Goal: Information Seeking & Learning: Compare options

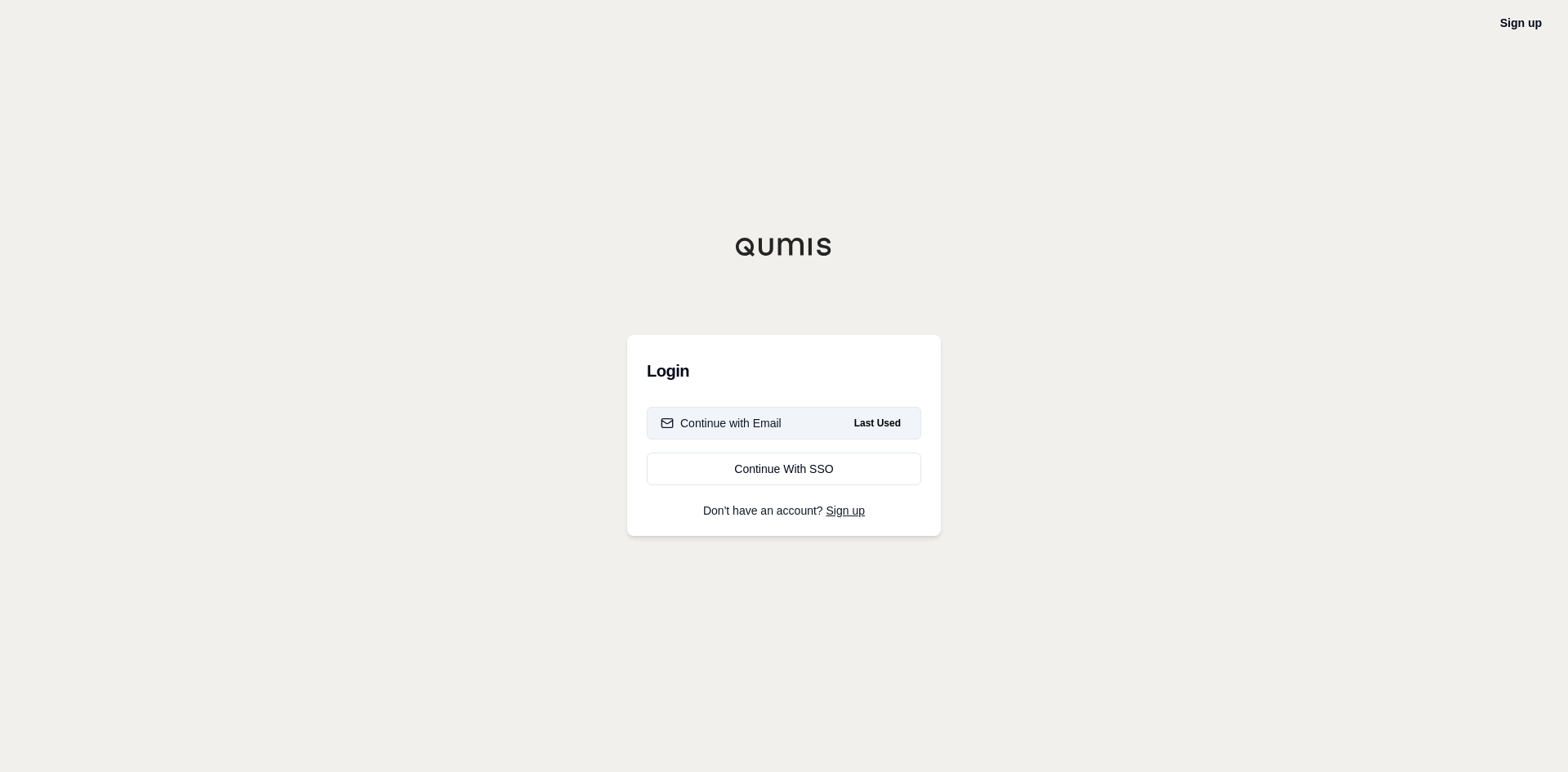
click at [757, 420] on div "Continue with Email" at bounding box center [721, 423] width 120 height 16
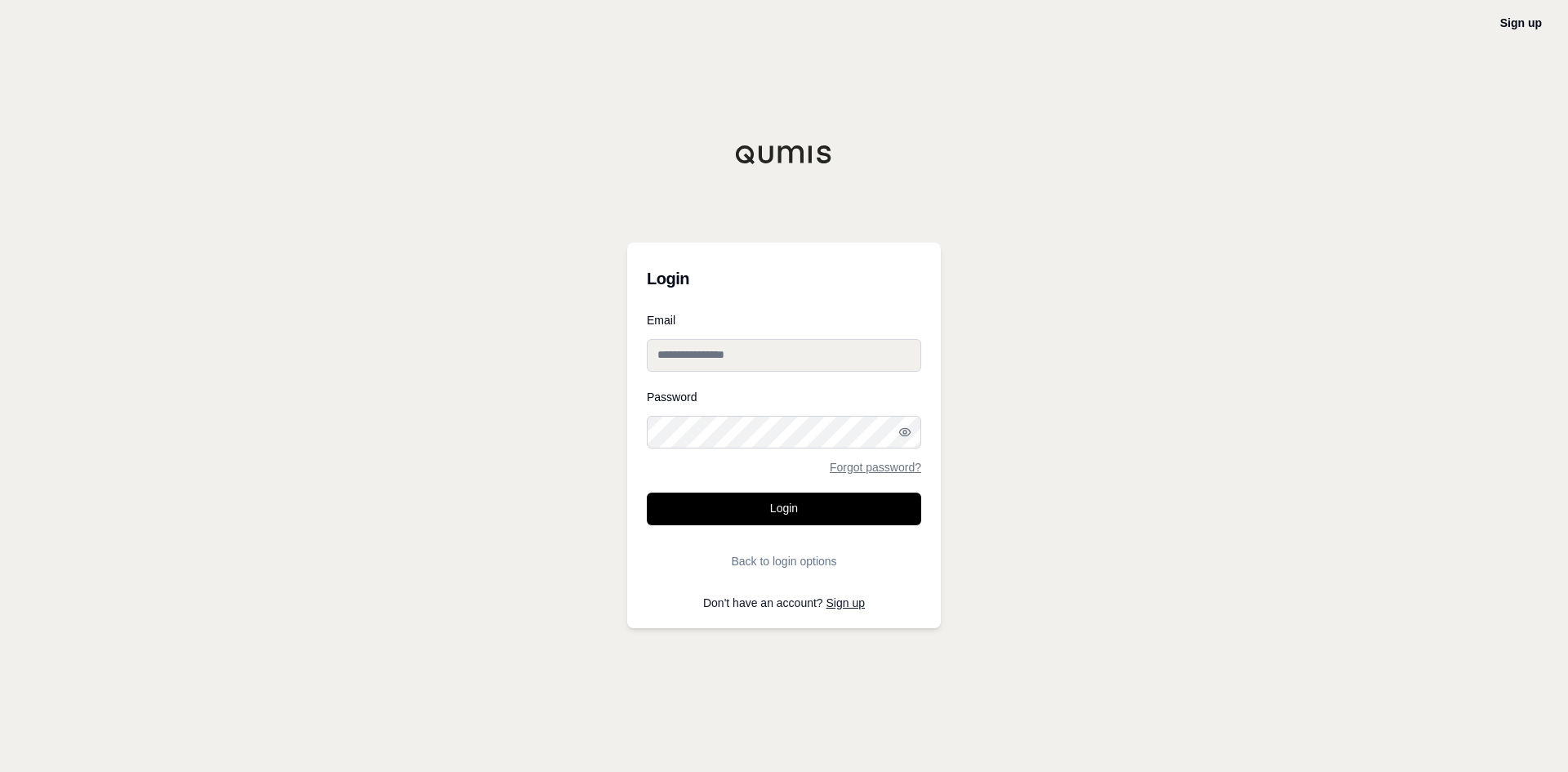
type input "**********"
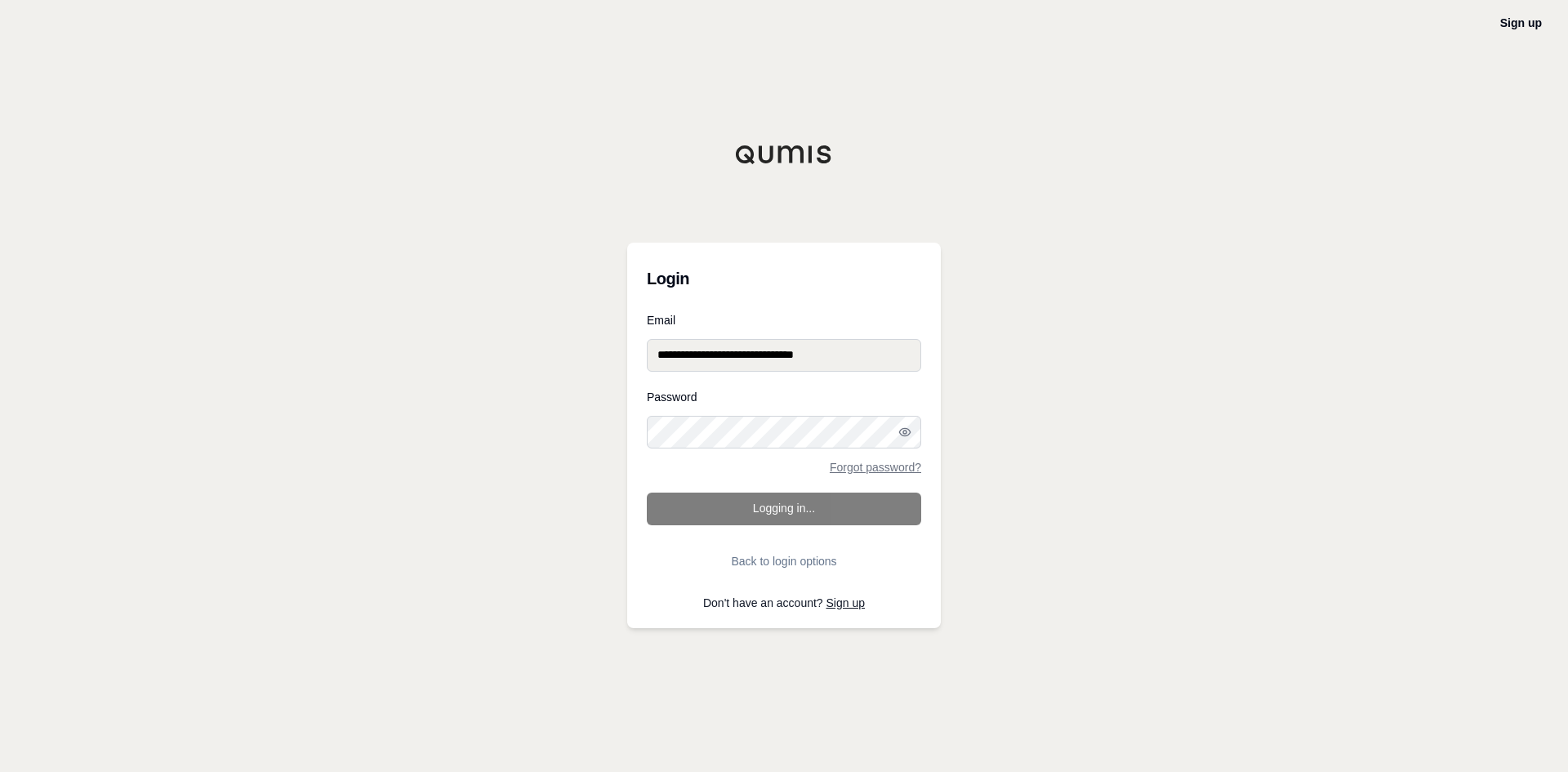
click at [759, 505] on form "**********" at bounding box center [784, 446] width 275 height 263
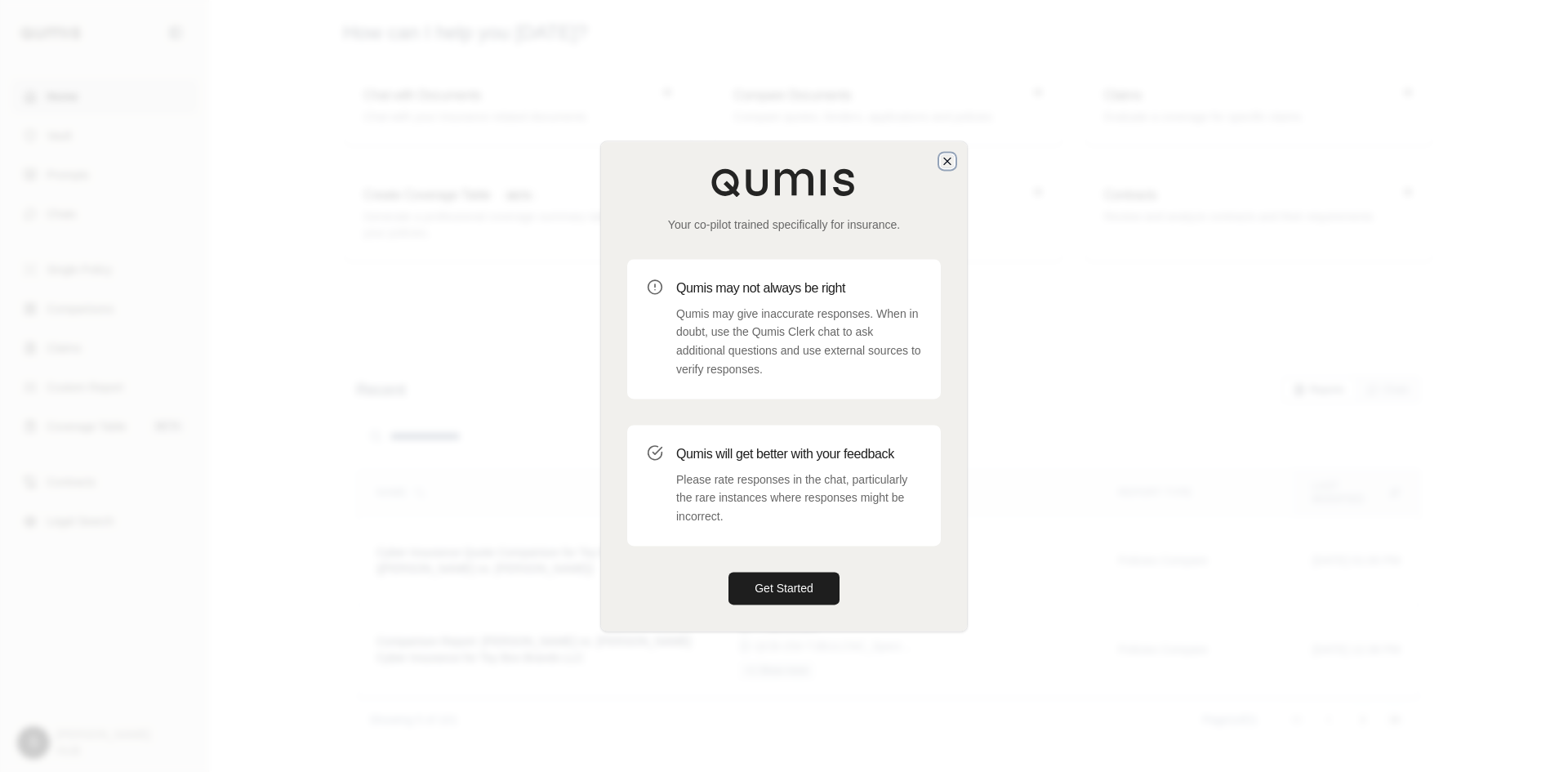
click at [945, 162] on icon "button" at bounding box center [947, 160] width 13 height 13
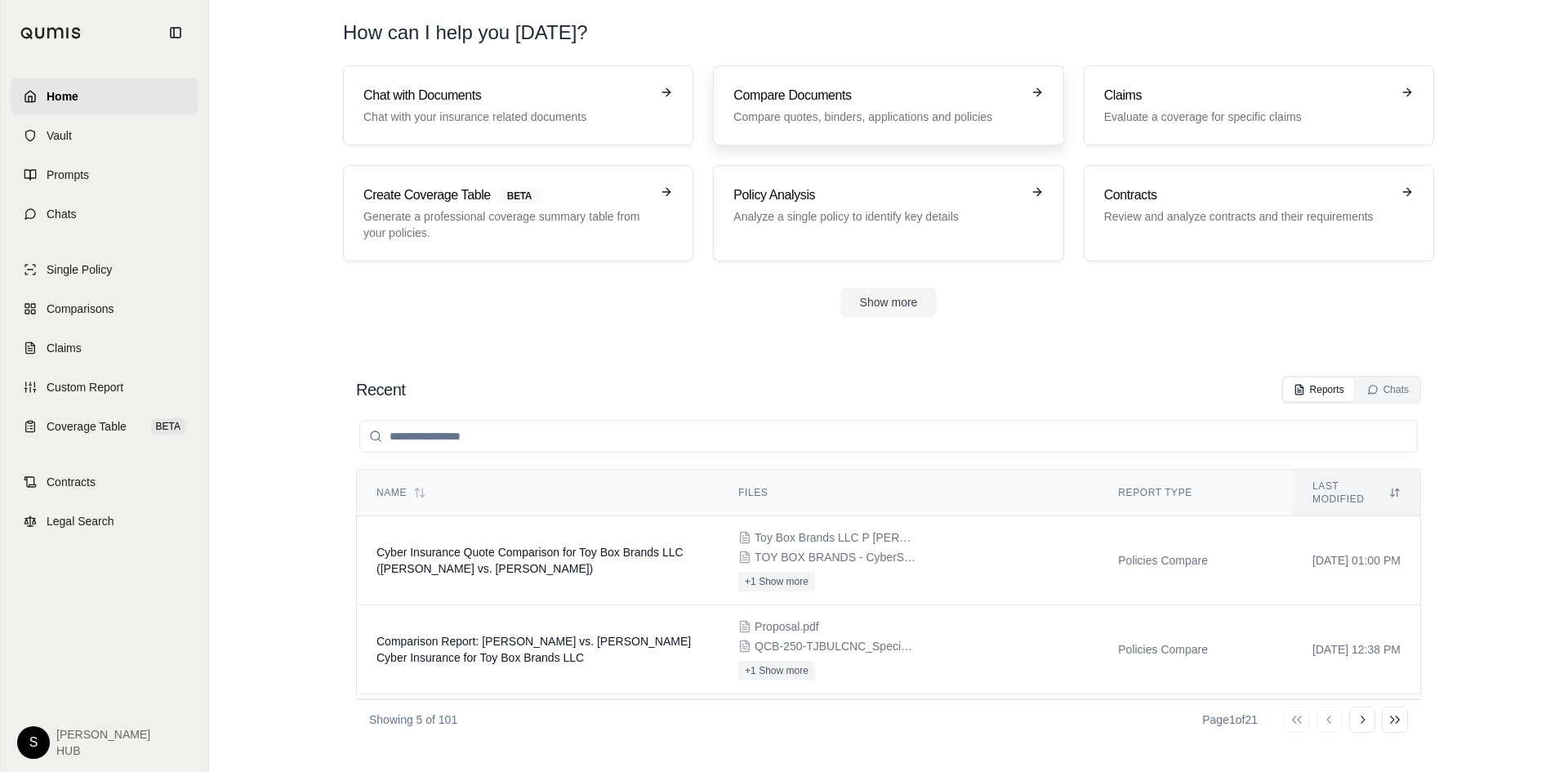
click at [879, 112] on p "Compare quotes, binders, applications and policies" at bounding box center [877, 117] width 287 height 16
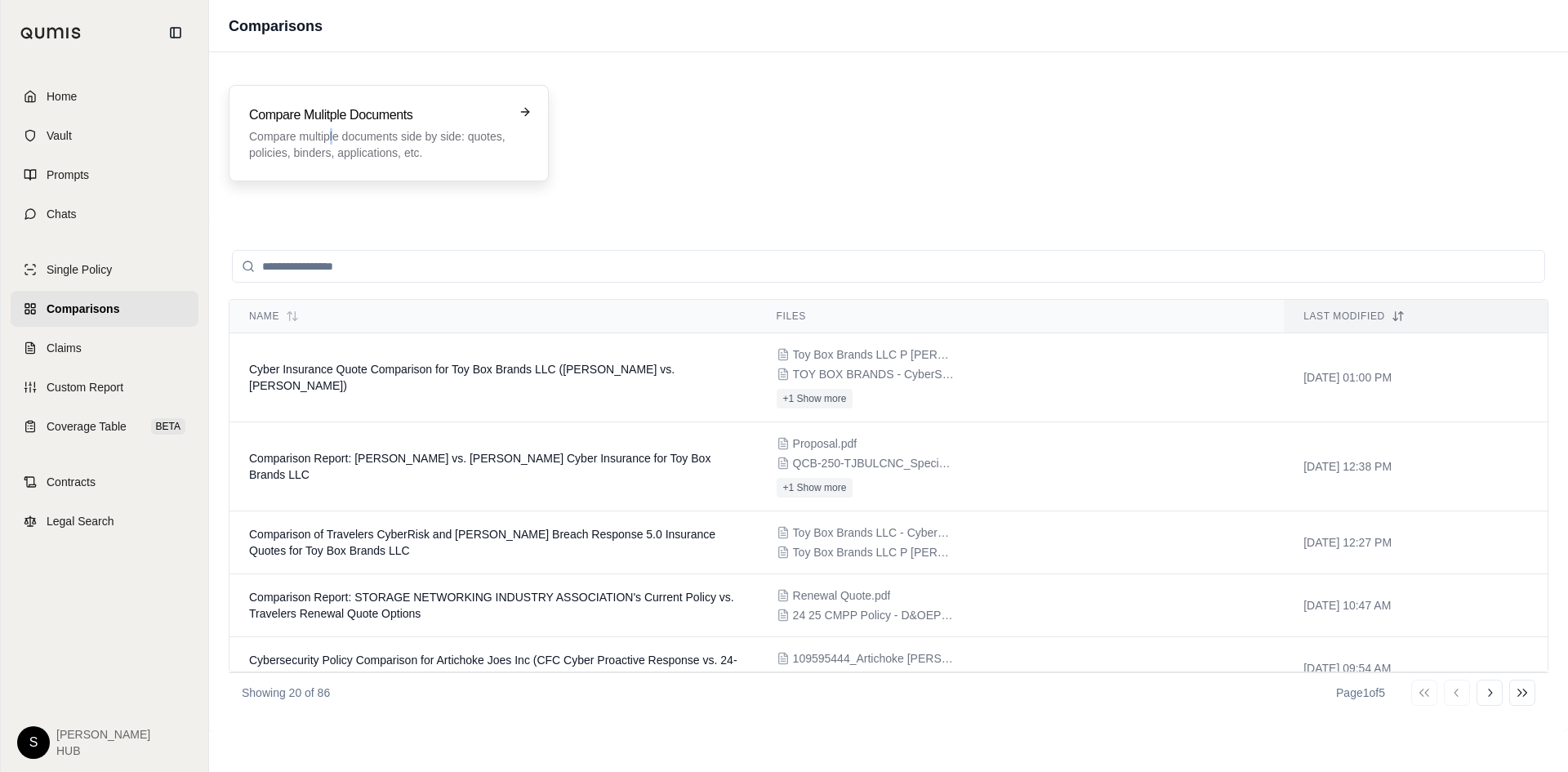
click at [333, 129] on p "Compare multiple documents side by side: quotes, policies, binders, application…" at bounding box center [377, 144] width 257 height 33
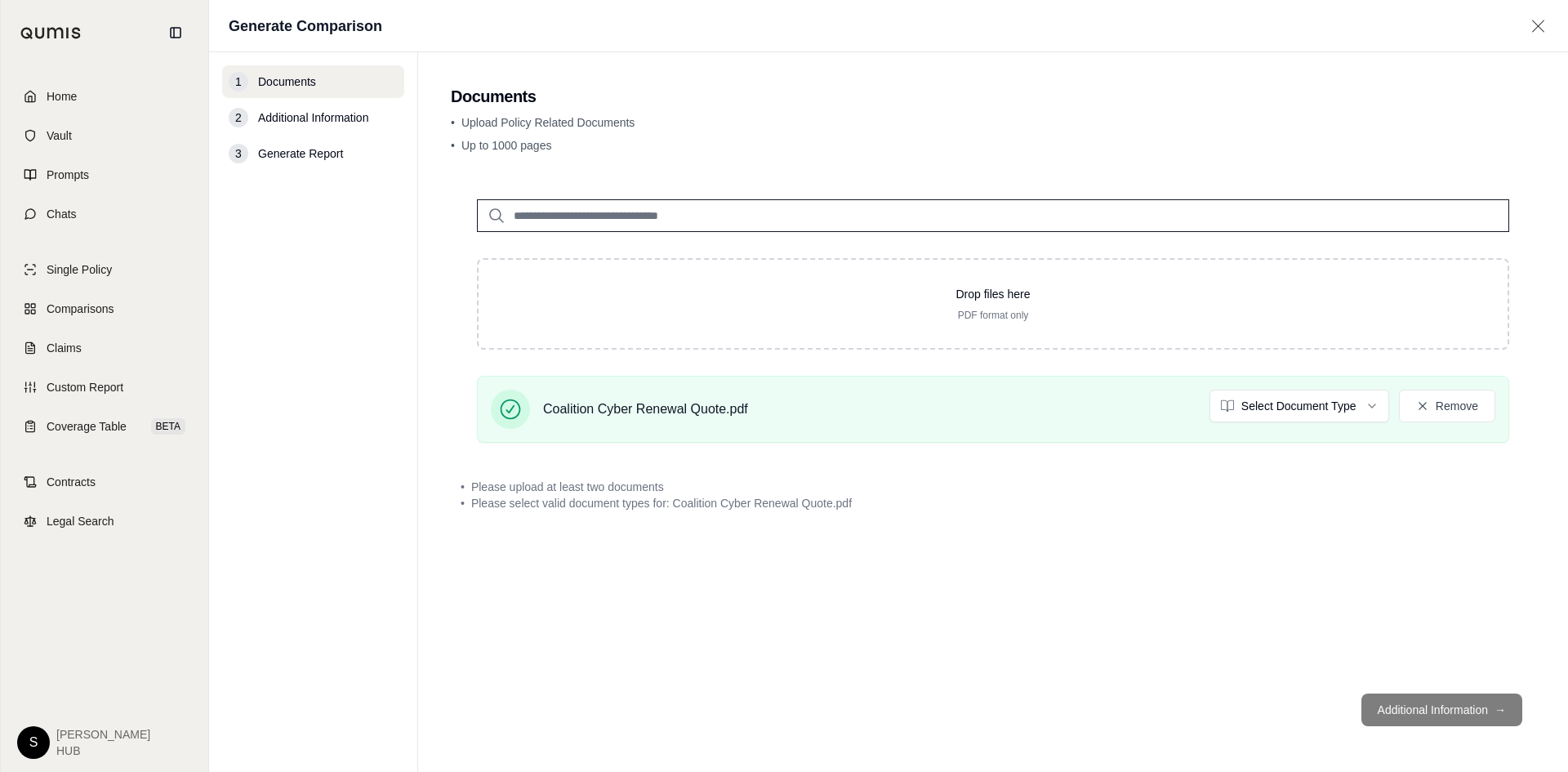
click at [1278, 411] on html "Home Vault Prompts Chats Single Policy Comparisons Claims Custom Report Coverag…" at bounding box center [784, 386] width 1568 height 772
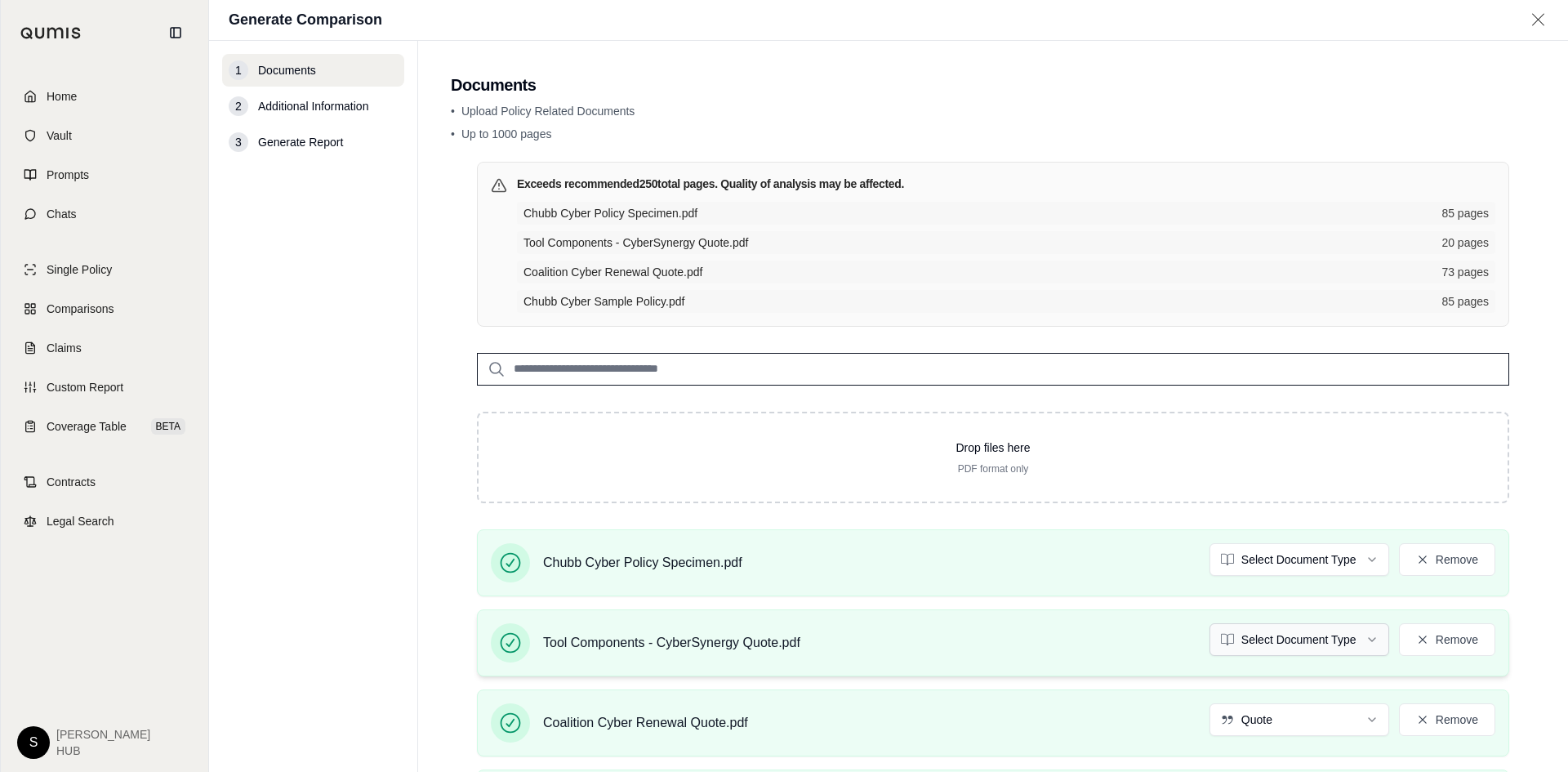
click at [1263, 646] on html "Home Vault Prompts Chats Single Policy Comparisons Claims Custom Report Coverag…" at bounding box center [784, 386] width 1568 height 772
click at [1269, 639] on html "Home Vault Prompts Chats Single Policy Comparisons Claims Custom Report Coverag…" at bounding box center [784, 386] width 1568 height 772
click at [1246, 559] on html "Home Vault Prompts Chats Single Policy Comparisons Claims Custom Report Coverag…" at bounding box center [784, 386] width 1568 height 772
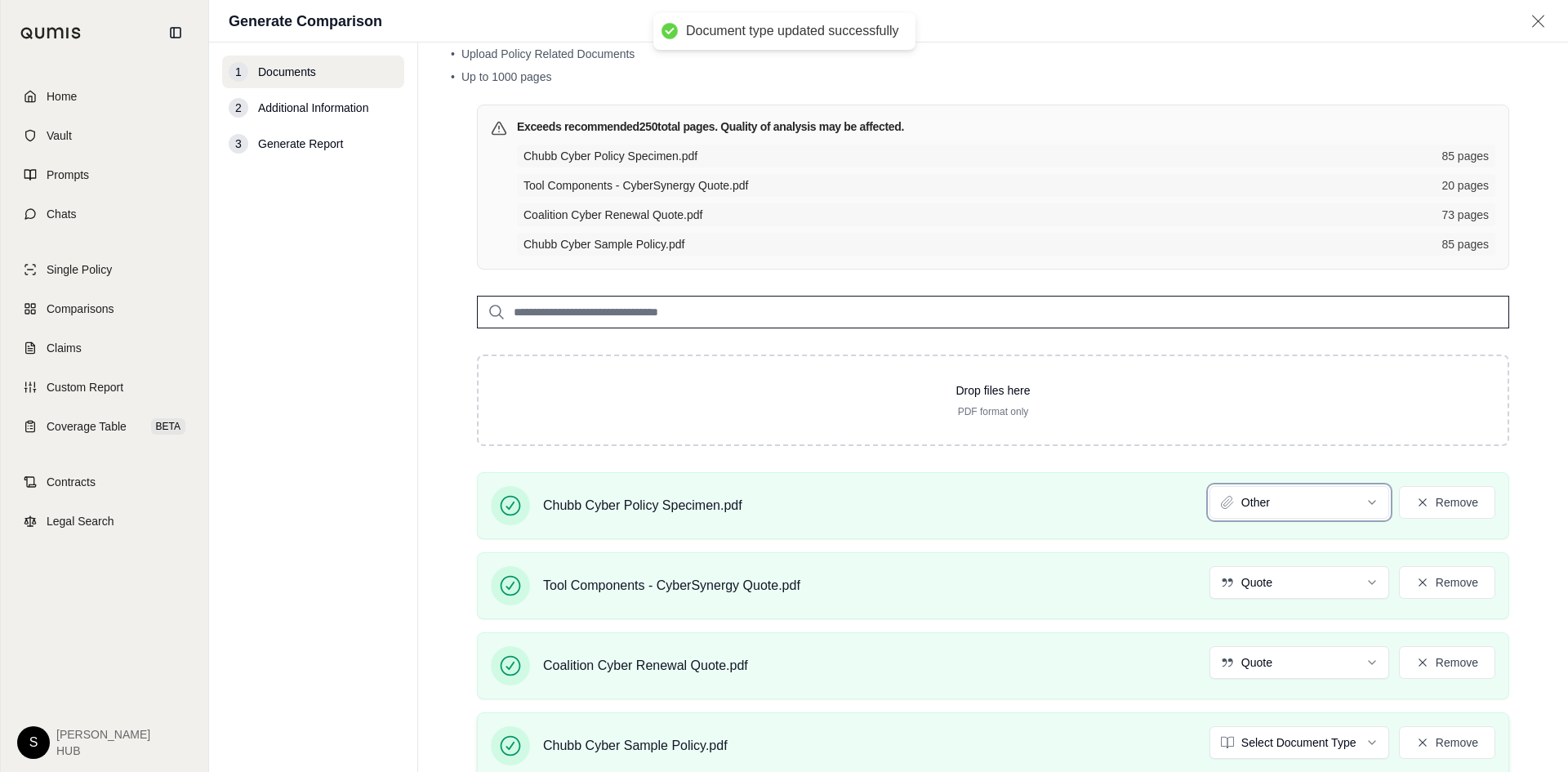
scroll to position [170, 0]
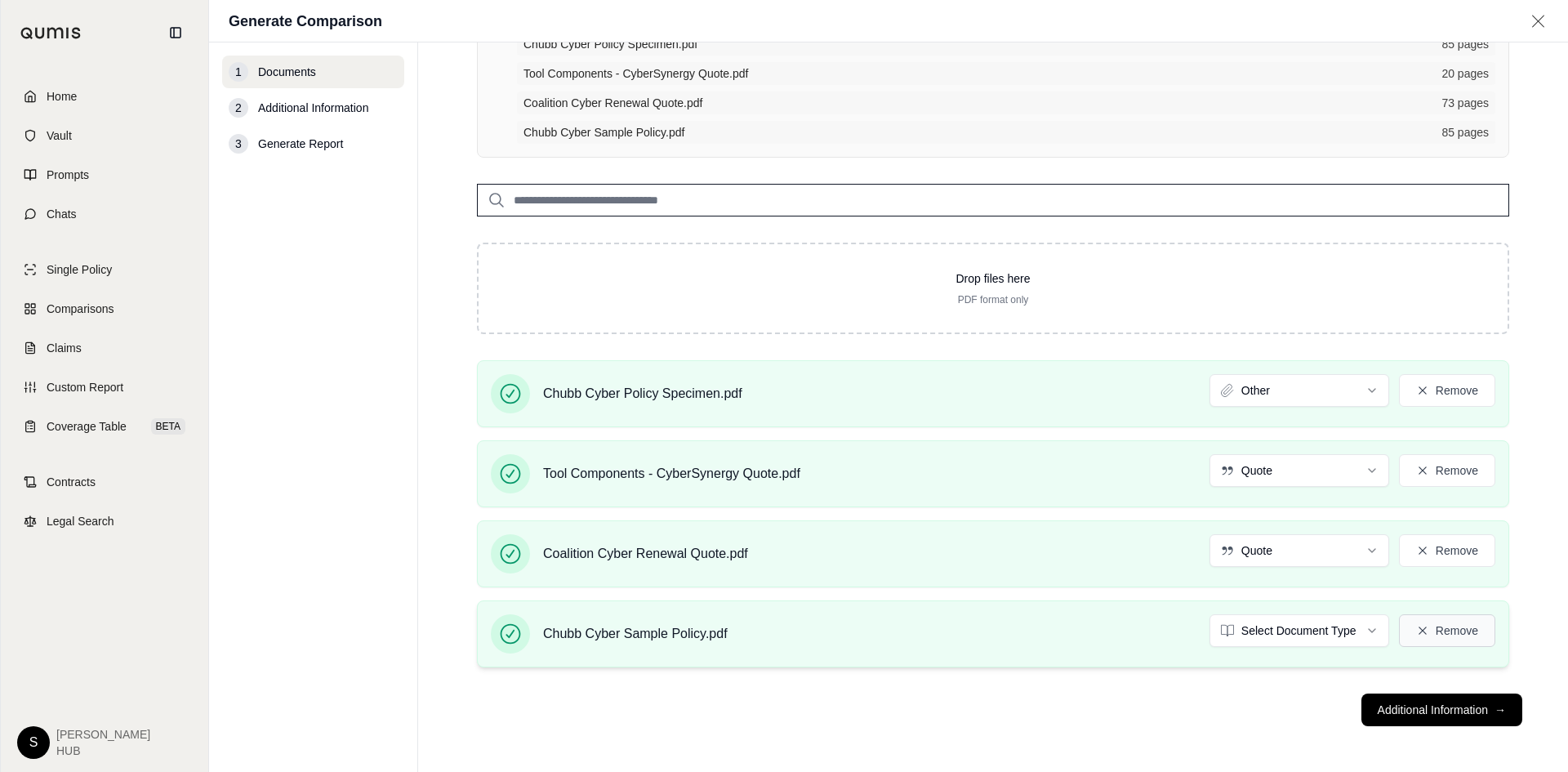
click at [1451, 629] on button "Remove" at bounding box center [1448, 631] width 97 height 33
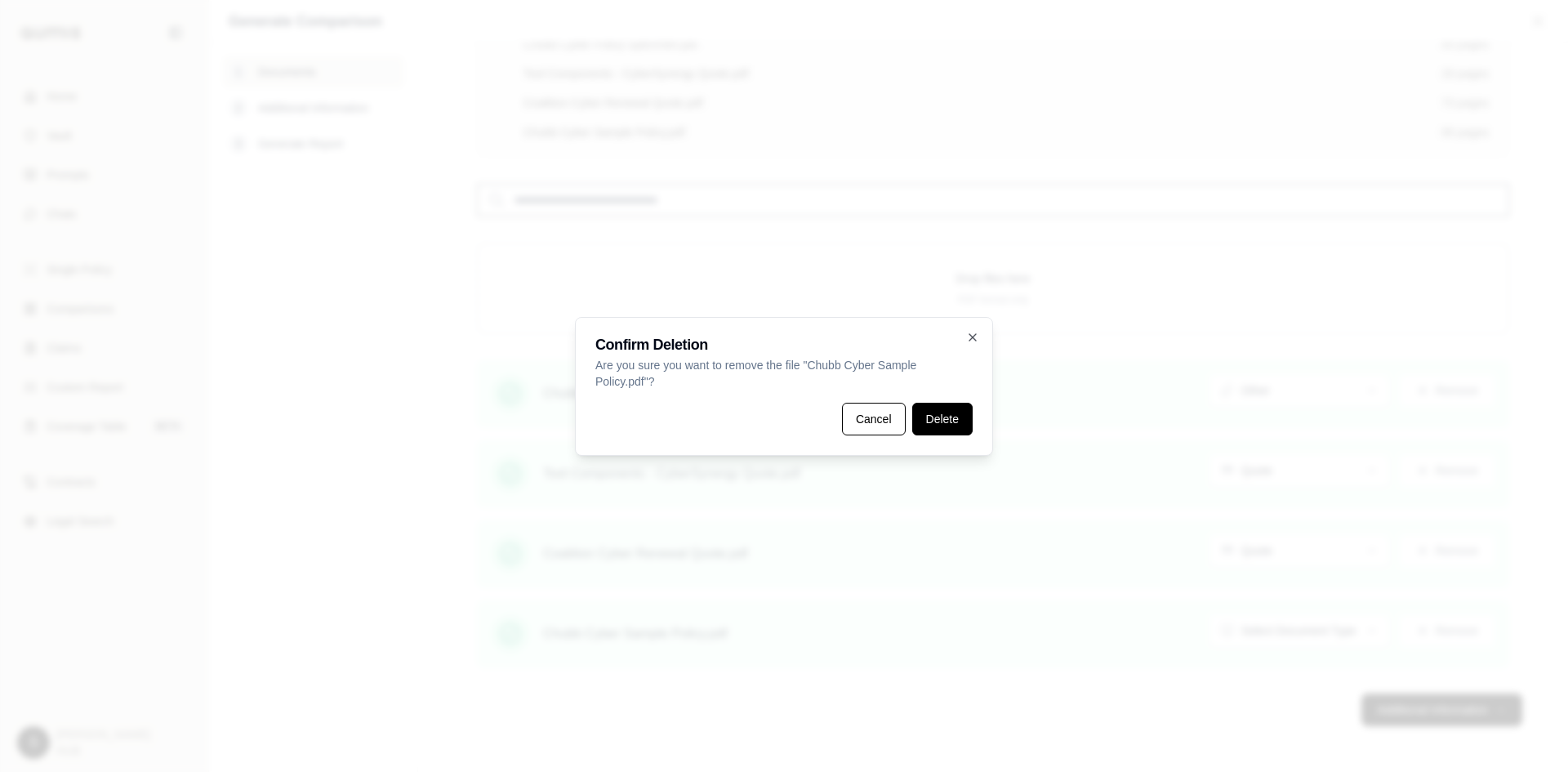
click at [951, 412] on button "Delete" at bounding box center [943, 419] width 61 height 33
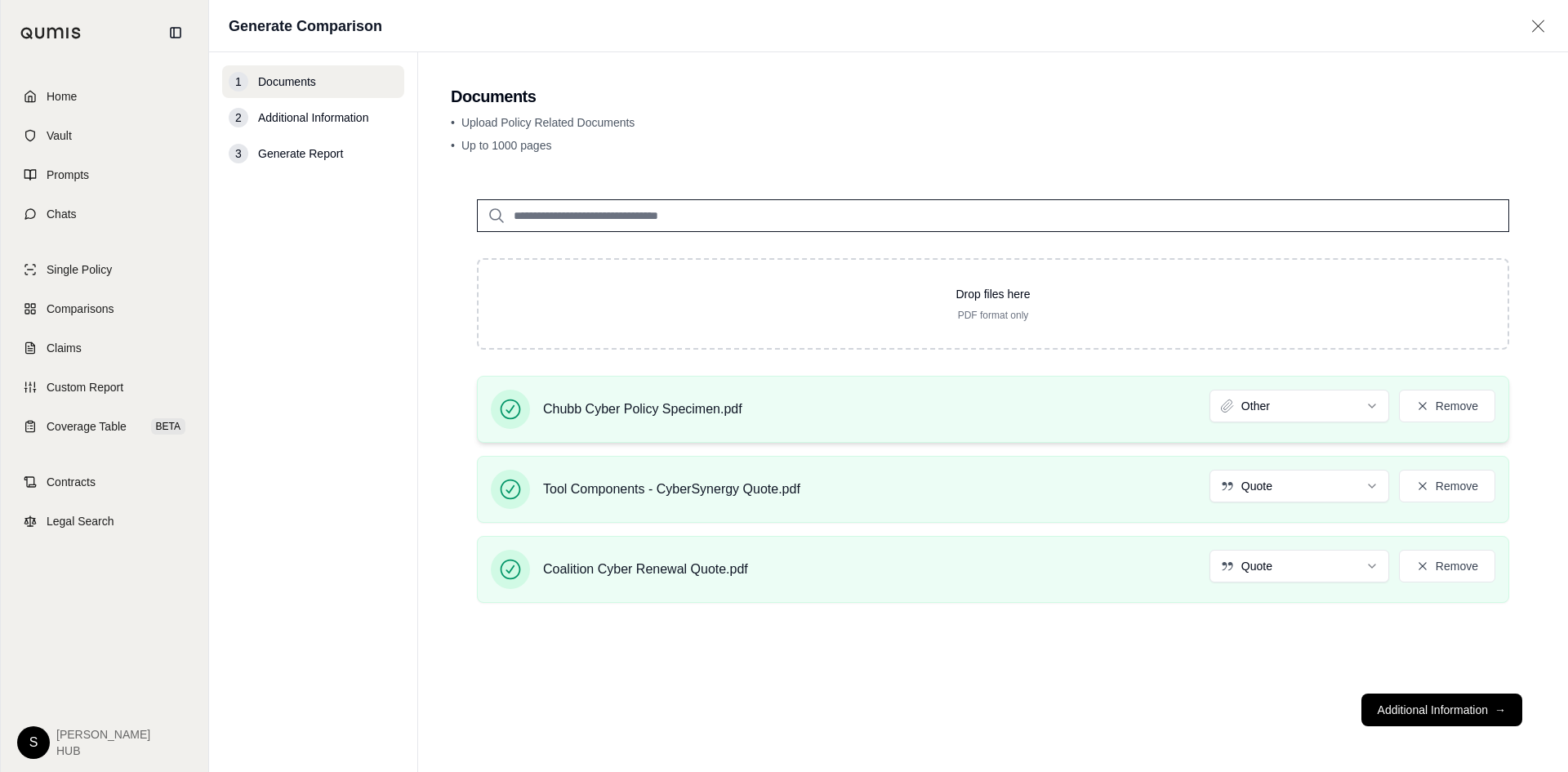
scroll to position [0, 0]
click at [1413, 704] on button "Additional Information →" at bounding box center [1443, 710] width 161 height 33
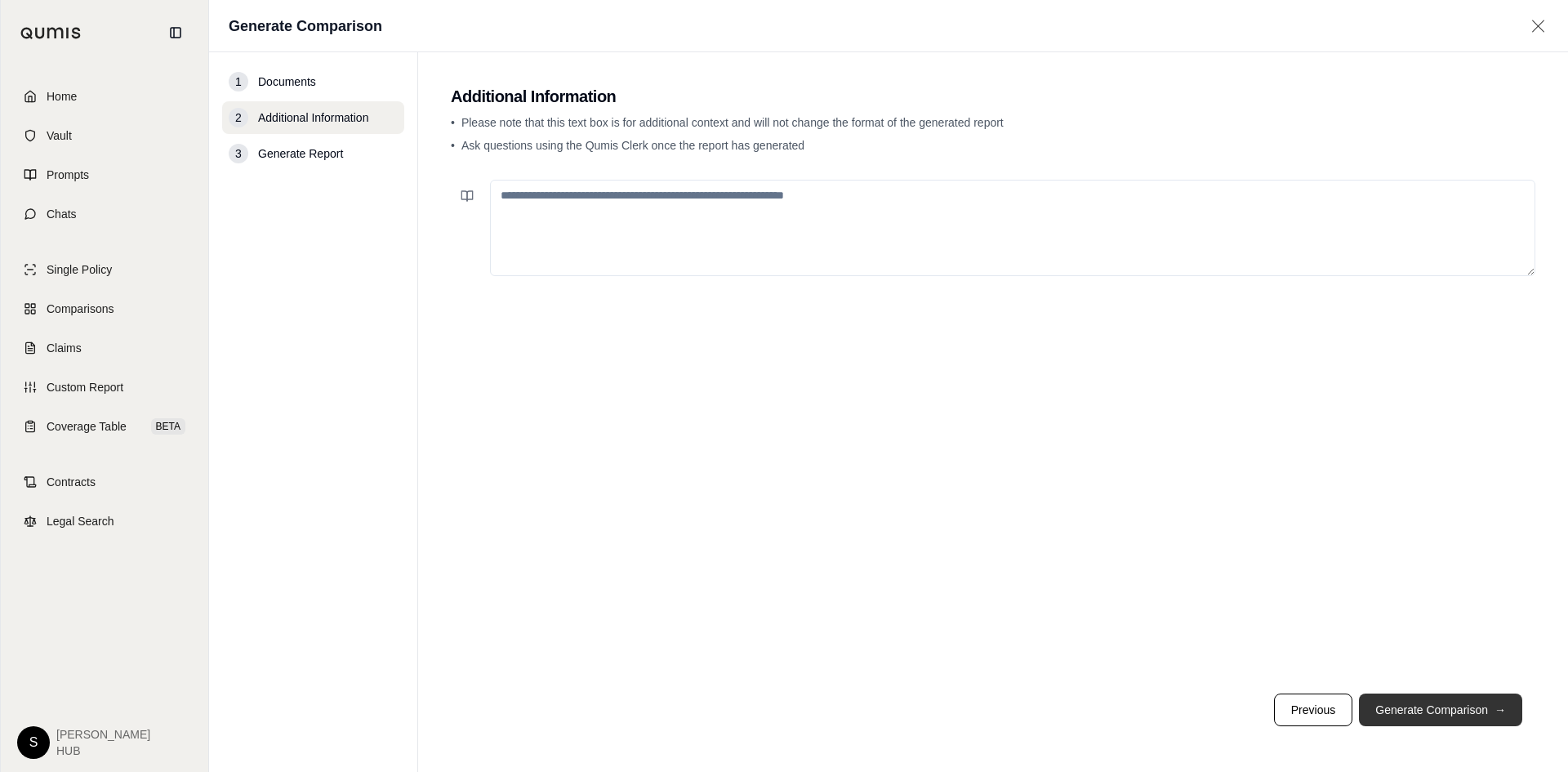
click at [1411, 703] on button "Generate Comparison →" at bounding box center [1441, 710] width 163 height 33
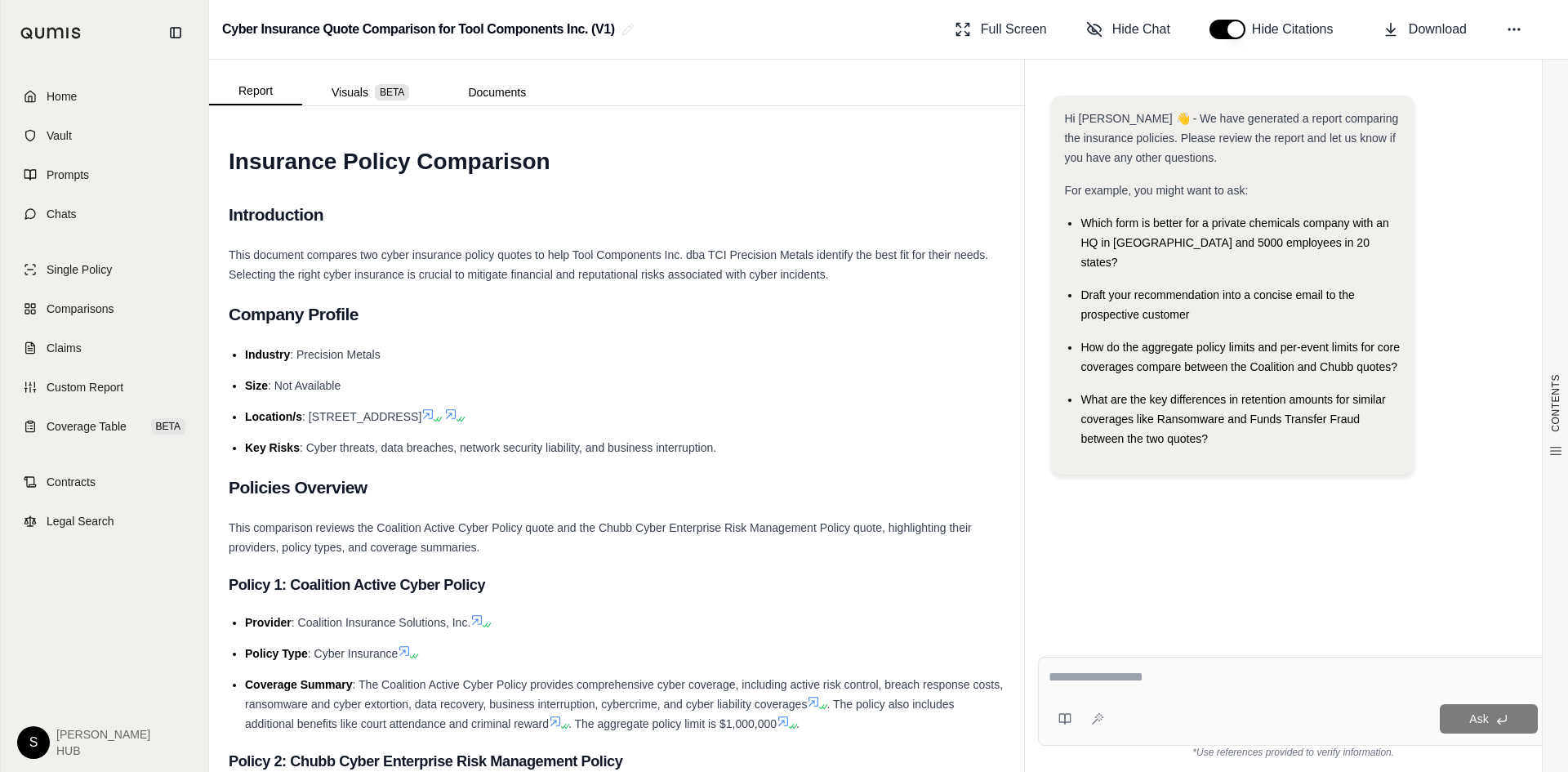
click at [1135, 680] on textarea at bounding box center [1294, 677] width 490 height 20
type textarea "**********"
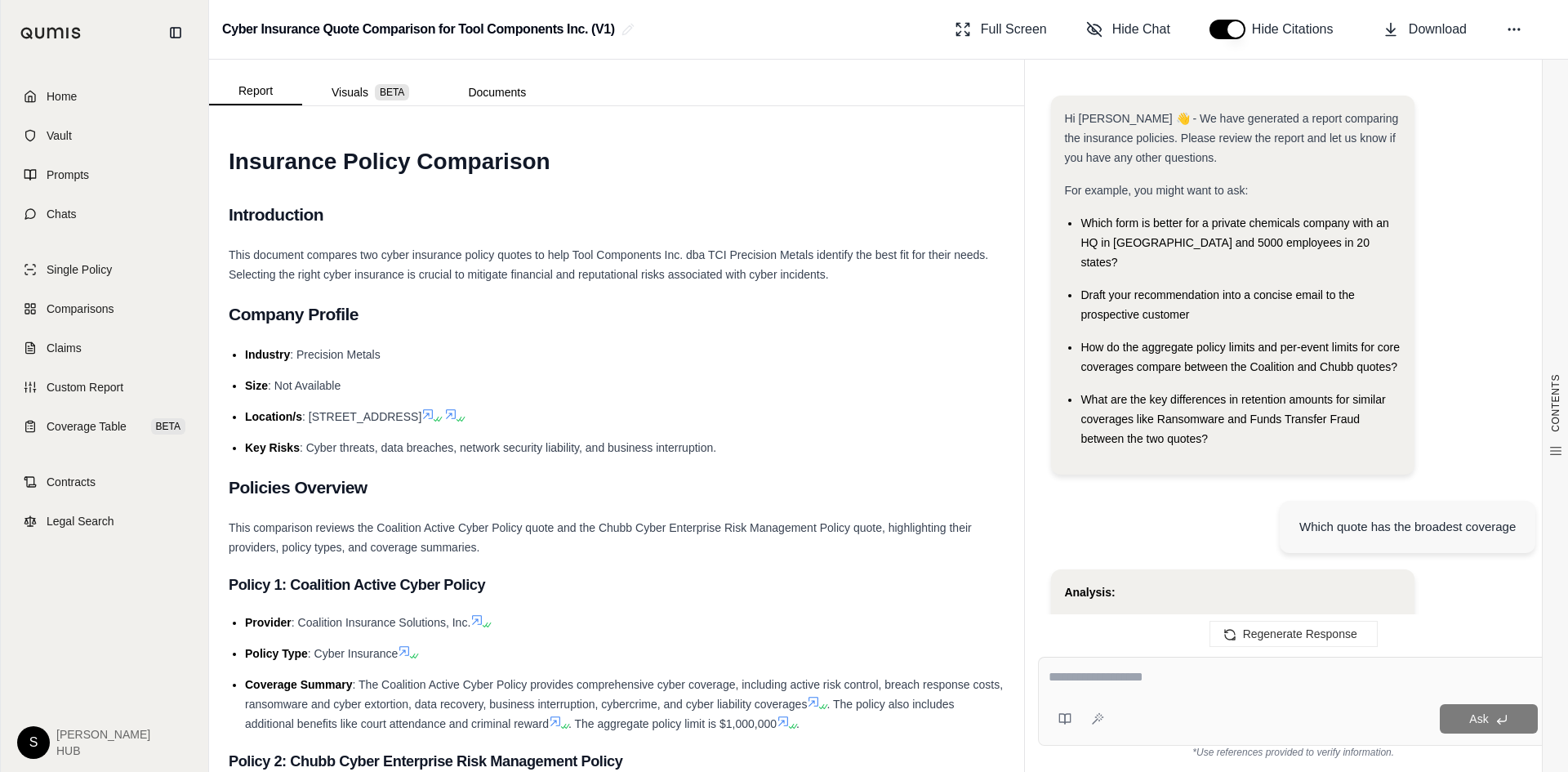
scroll to position [6455, 0]
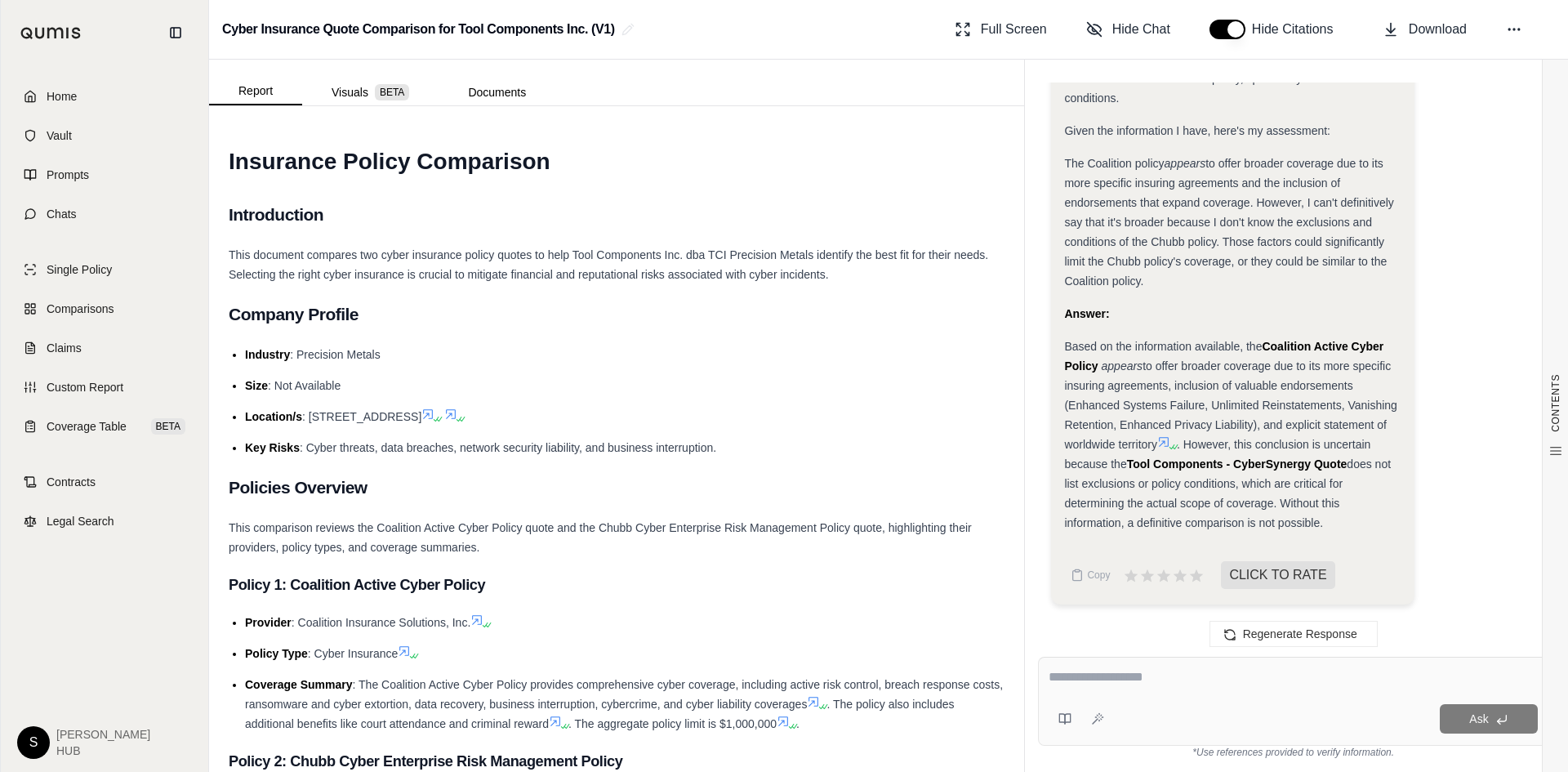
click at [1094, 681] on textarea at bounding box center [1294, 677] width 490 height 20
type textarea "**********"
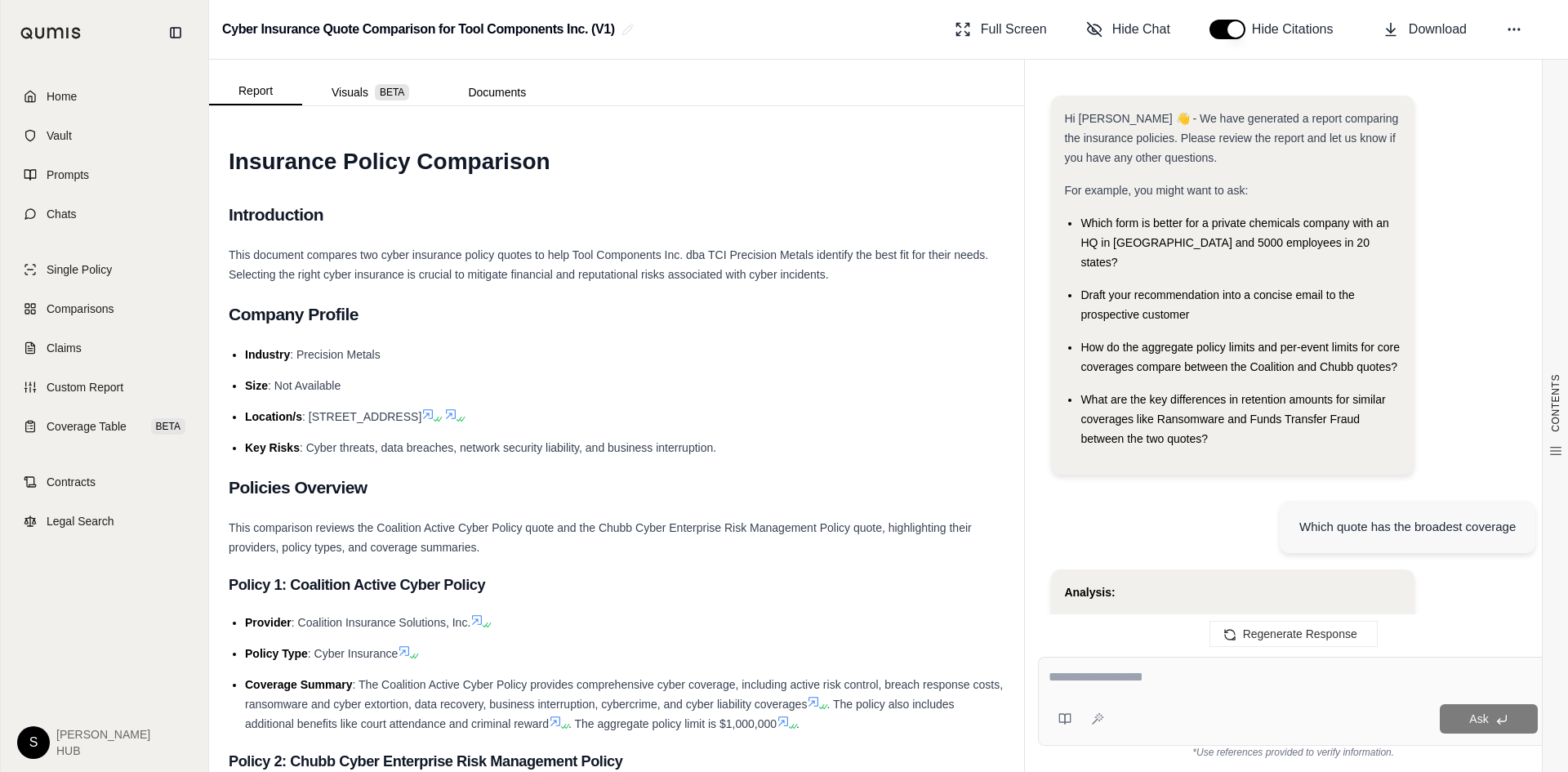
scroll to position [13132, 0]
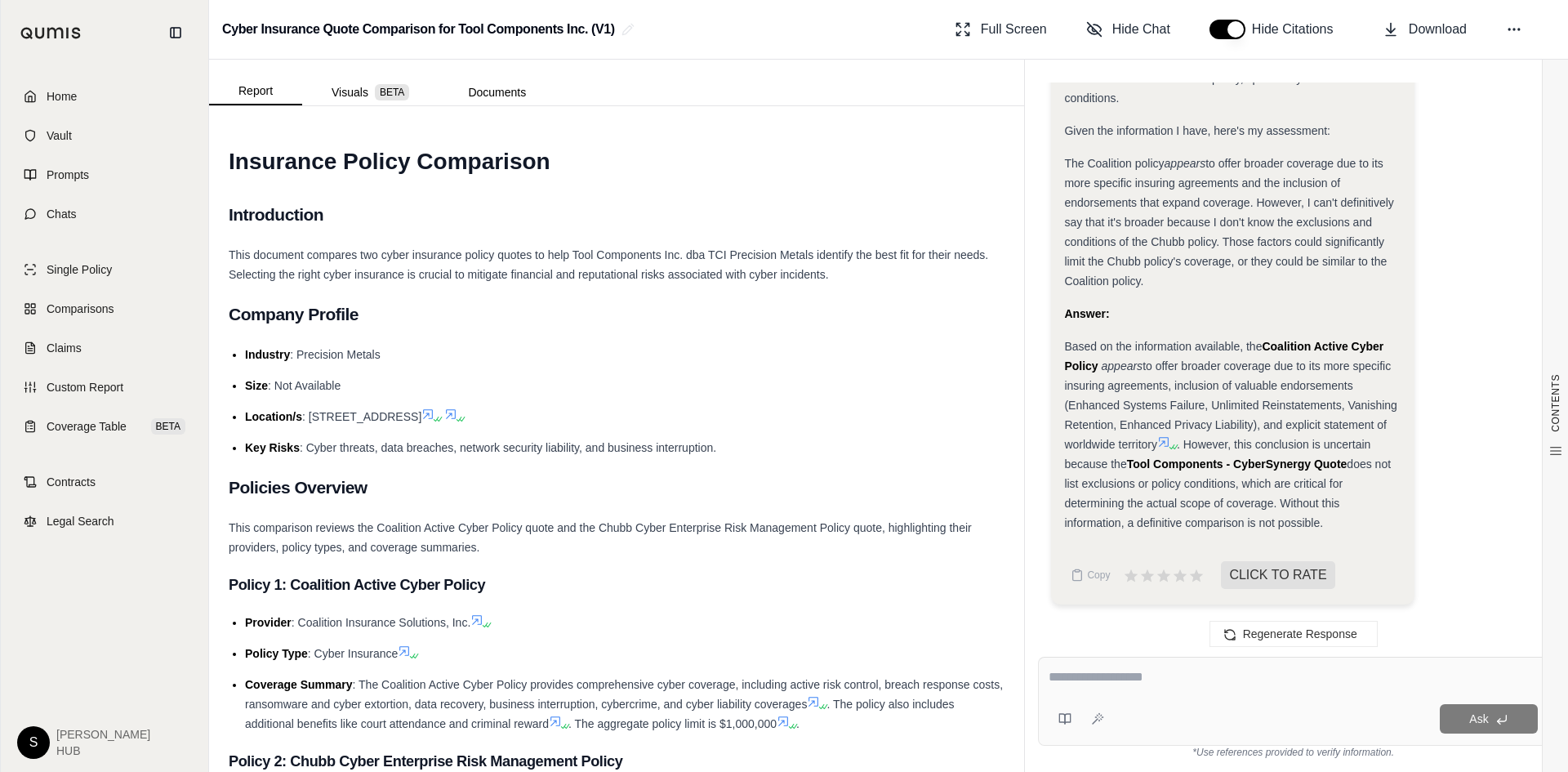
drag, startPoint x: 53, startPoint y: 103, endPoint x: 657, endPoint y: 265, distance: 625.3
click at [53, 103] on span "Home" at bounding box center [62, 97] width 30 height 16
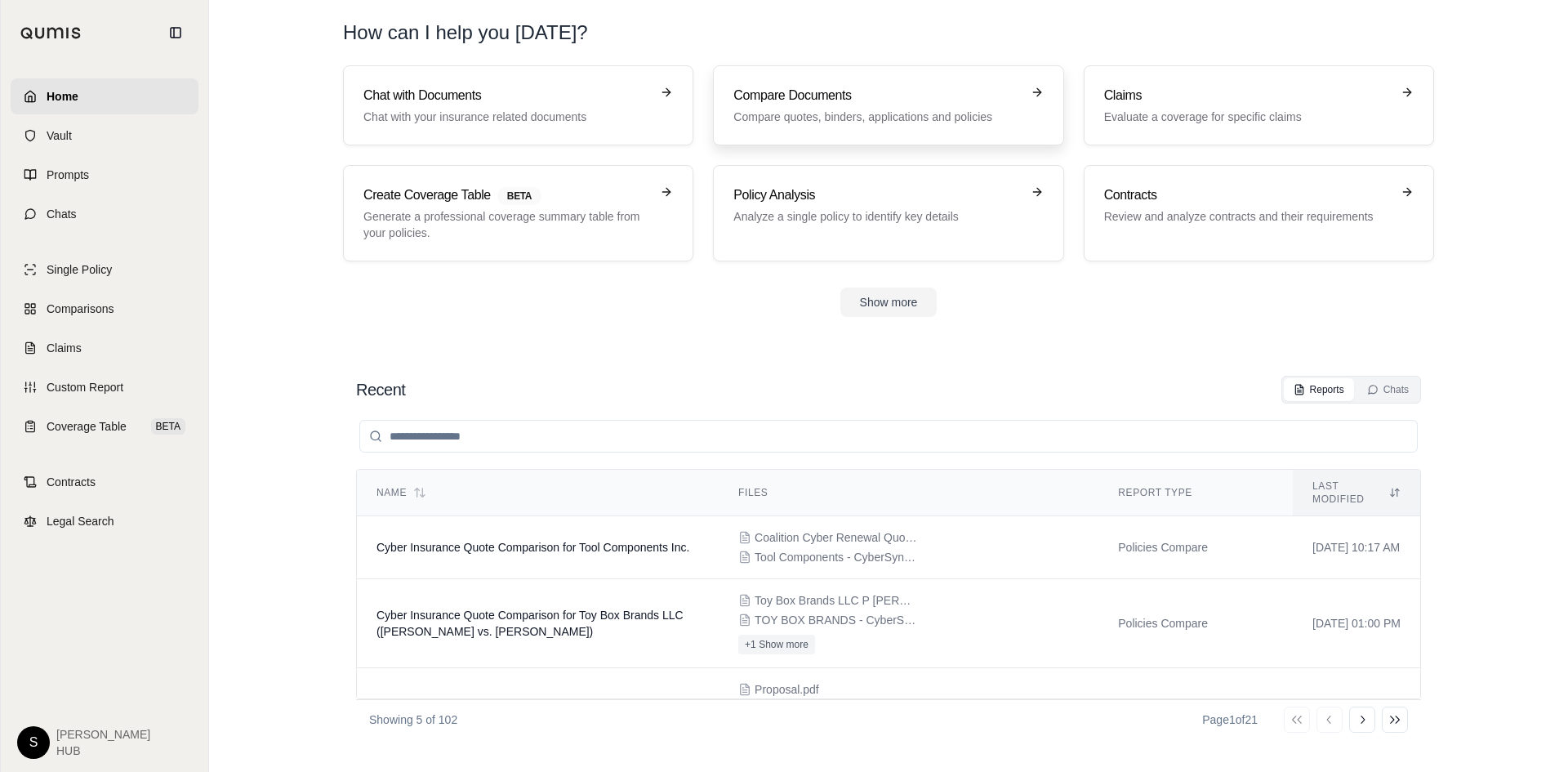
click at [849, 107] on div "Compare Documents Compare quotes, binders, applications and policies" at bounding box center [877, 105] width 287 height 39
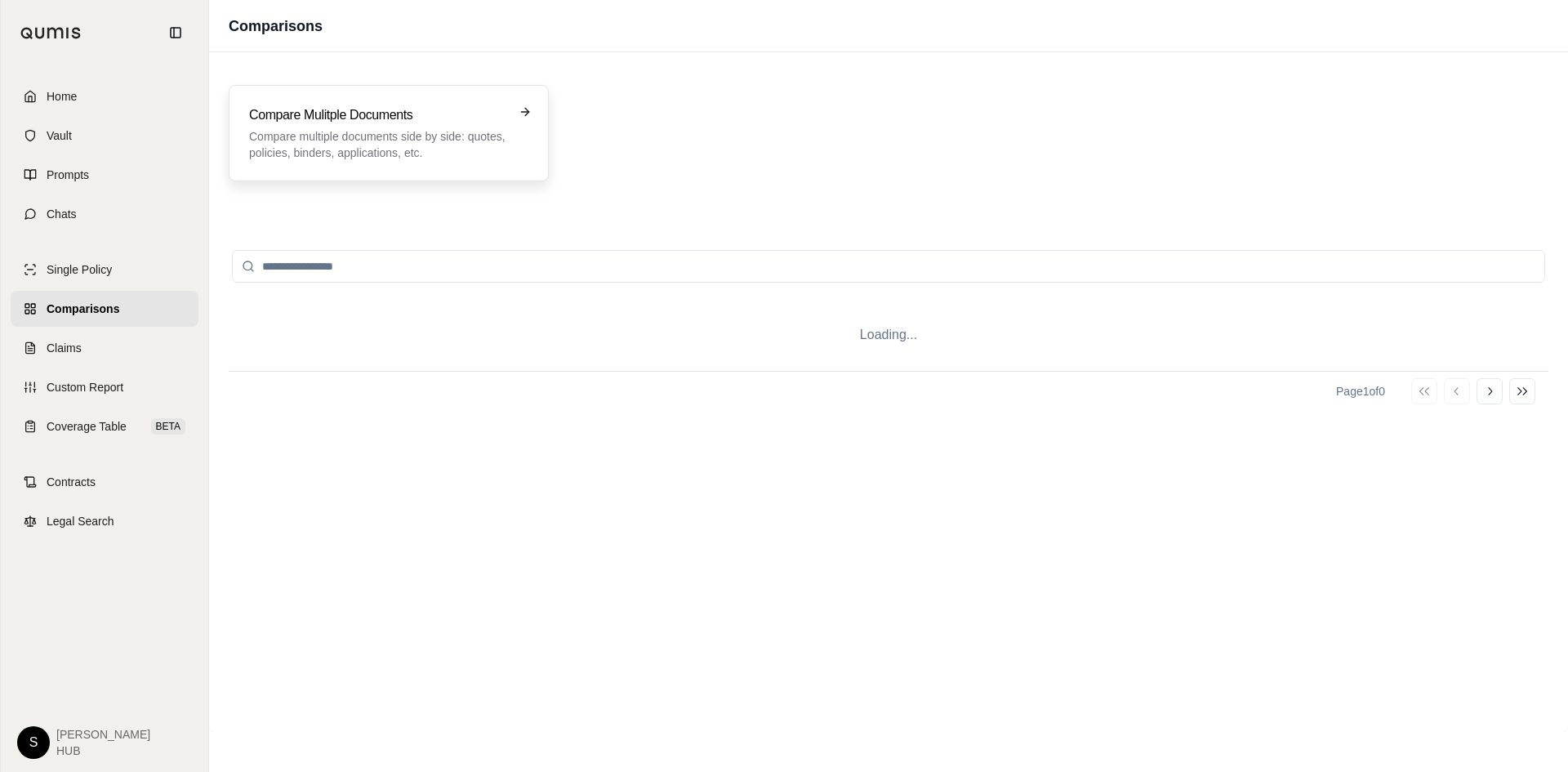
click at [407, 105] on div "Compare Mulitple Documents Compare multiple documents side by side: quotes, pol…" at bounding box center [389, 132] width 321 height 97
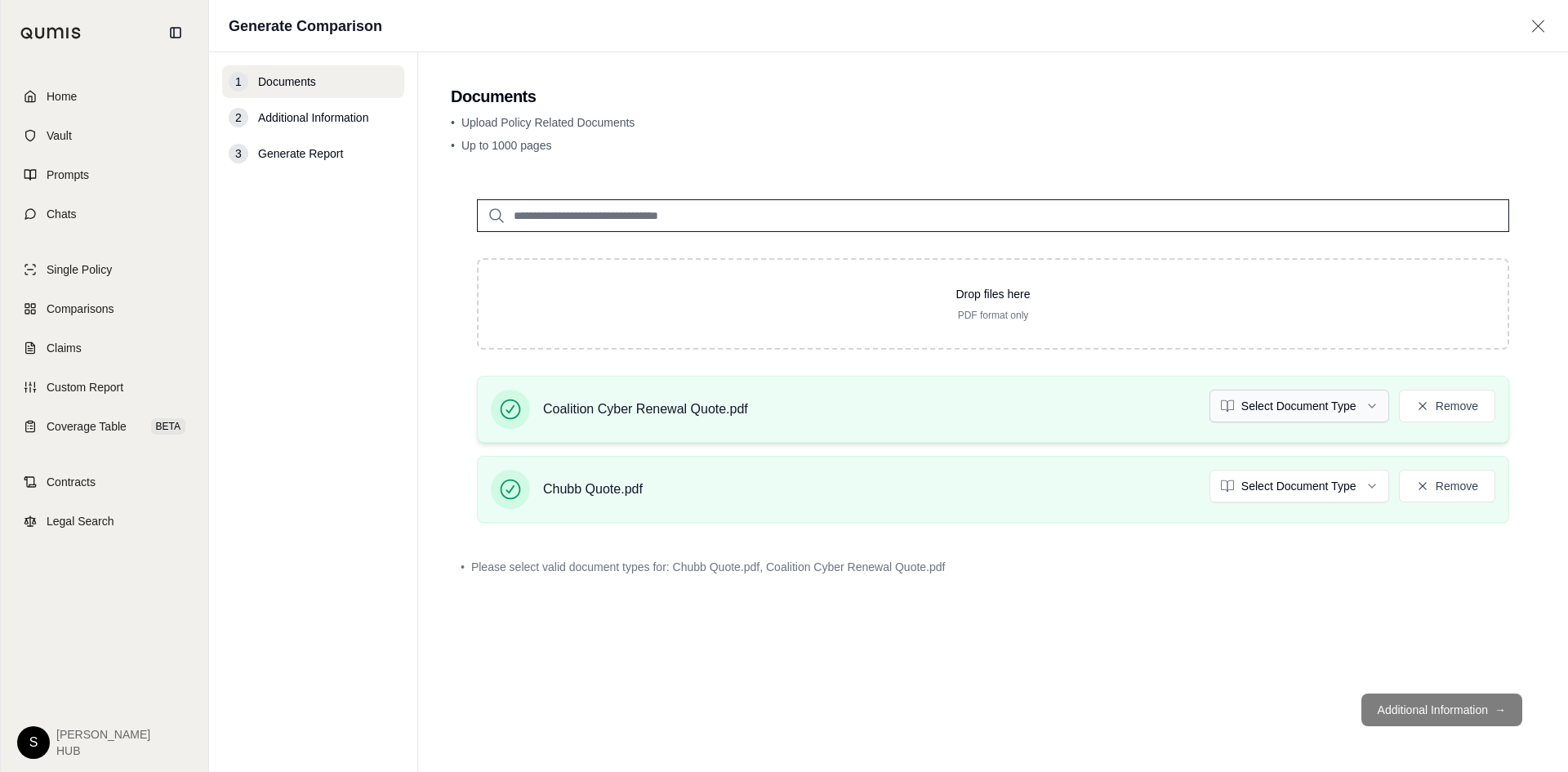
click at [1269, 408] on html "Home Vault Prompts Chats Single Policy Comparisons Claims Custom Report Coverag…" at bounding box center [784, 386] width 1568 height 772
click at [1269, 485] on html "Home Vault Prompts Chats Single Policy Comparisons Claims Custom Report Coverag…" at bounding box center [784, 386] width 1568 height 772
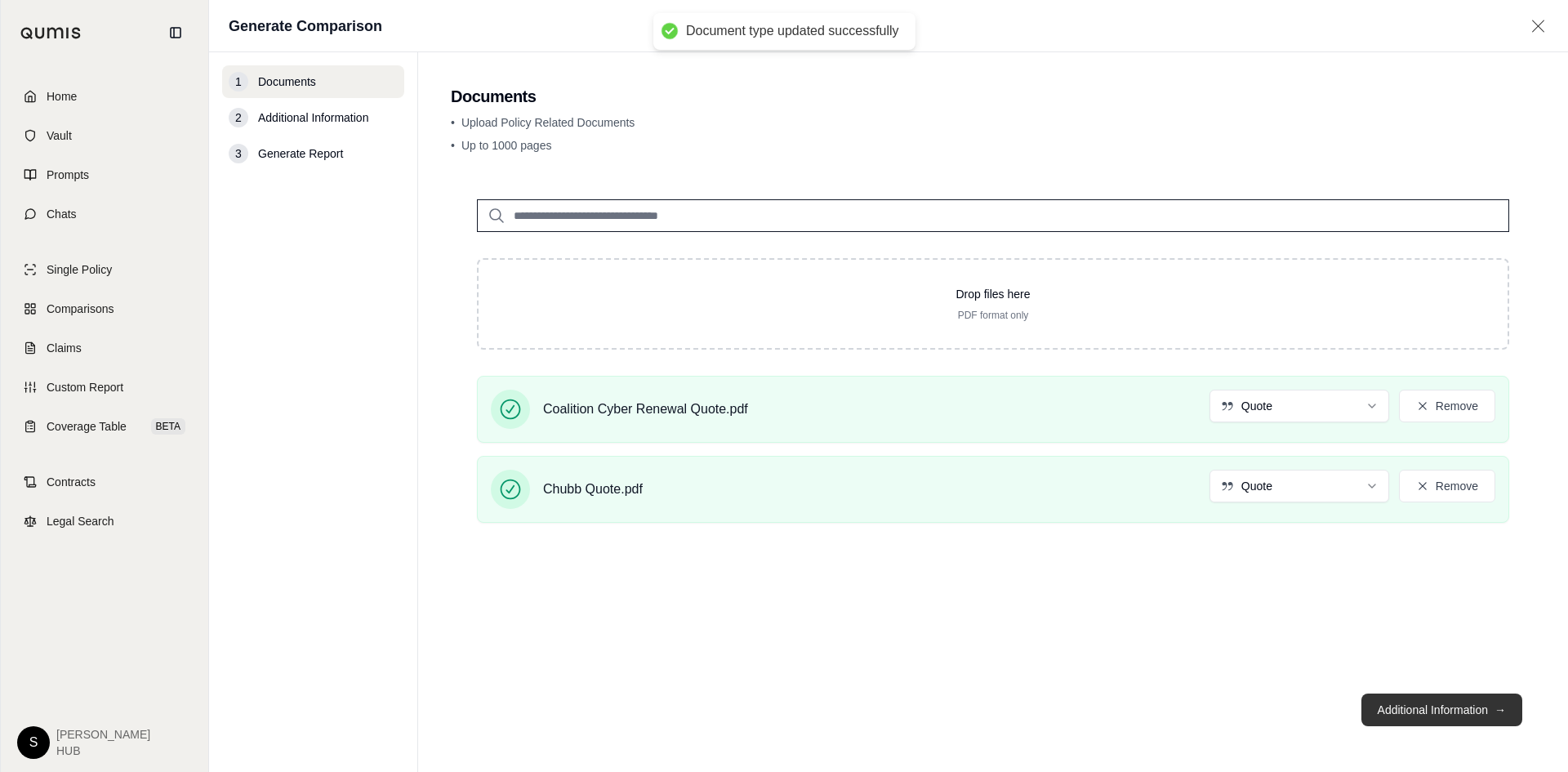
click at [1441, 704] on button "Additional Information →" at bounding box center [1443, 710] width 161 height 33
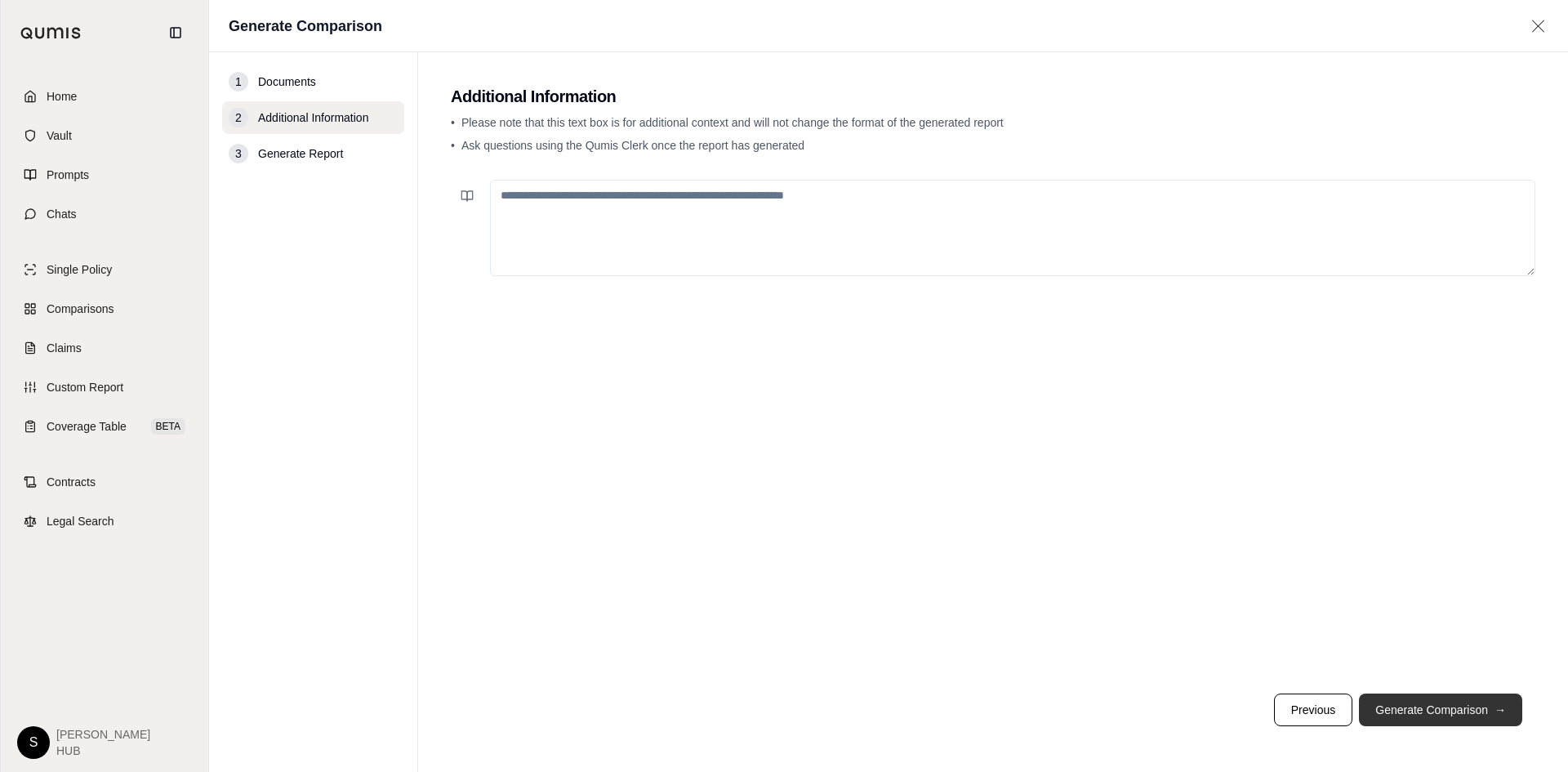
click at [1446, 704] on button "Generate Comparison →" at bounding box center [1441, 710] width 163 height 33
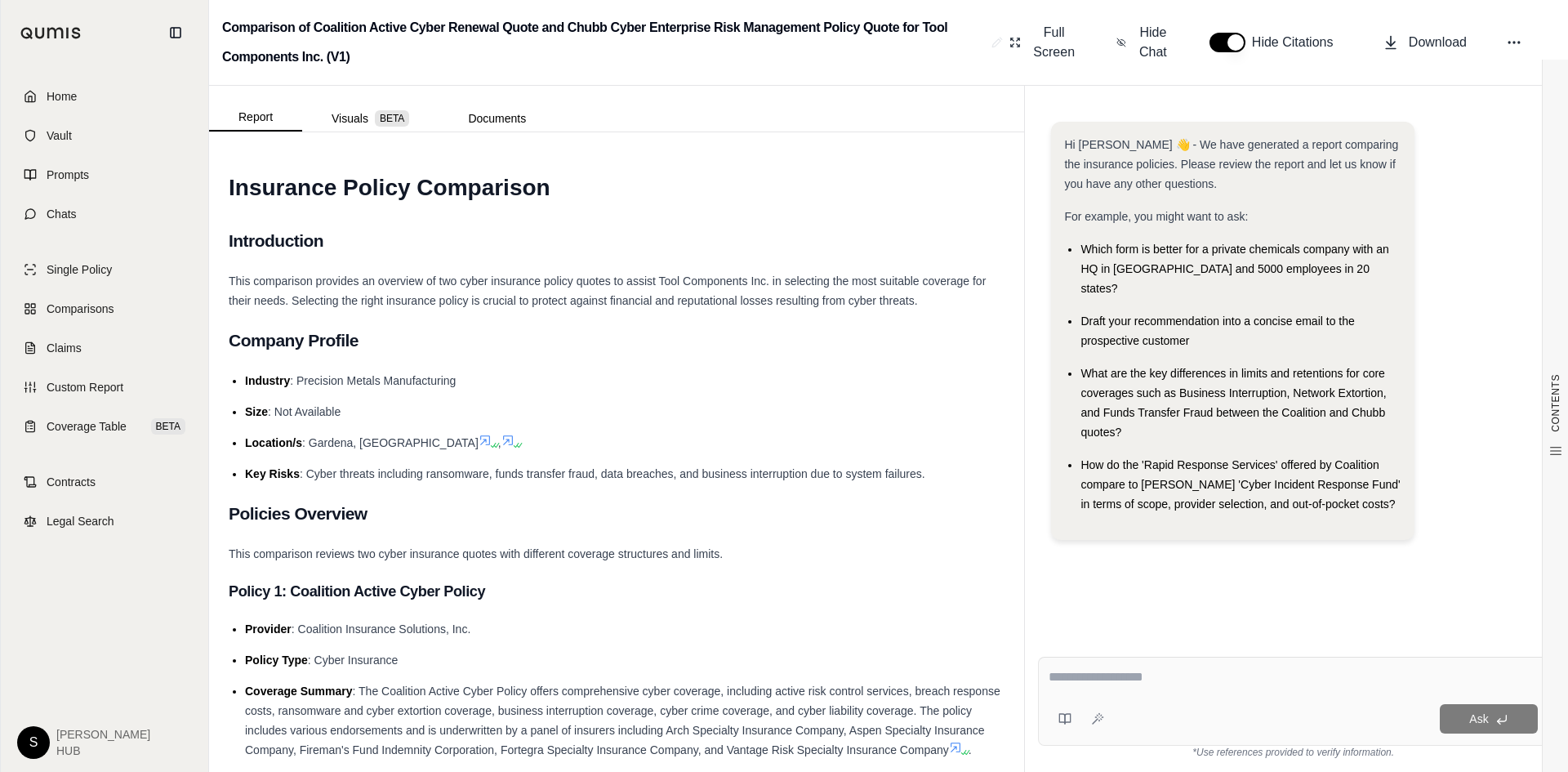
click at [1163, 686] on textarea at bounding box center [1294, 677] width 490 height 20
type textarea "**********"
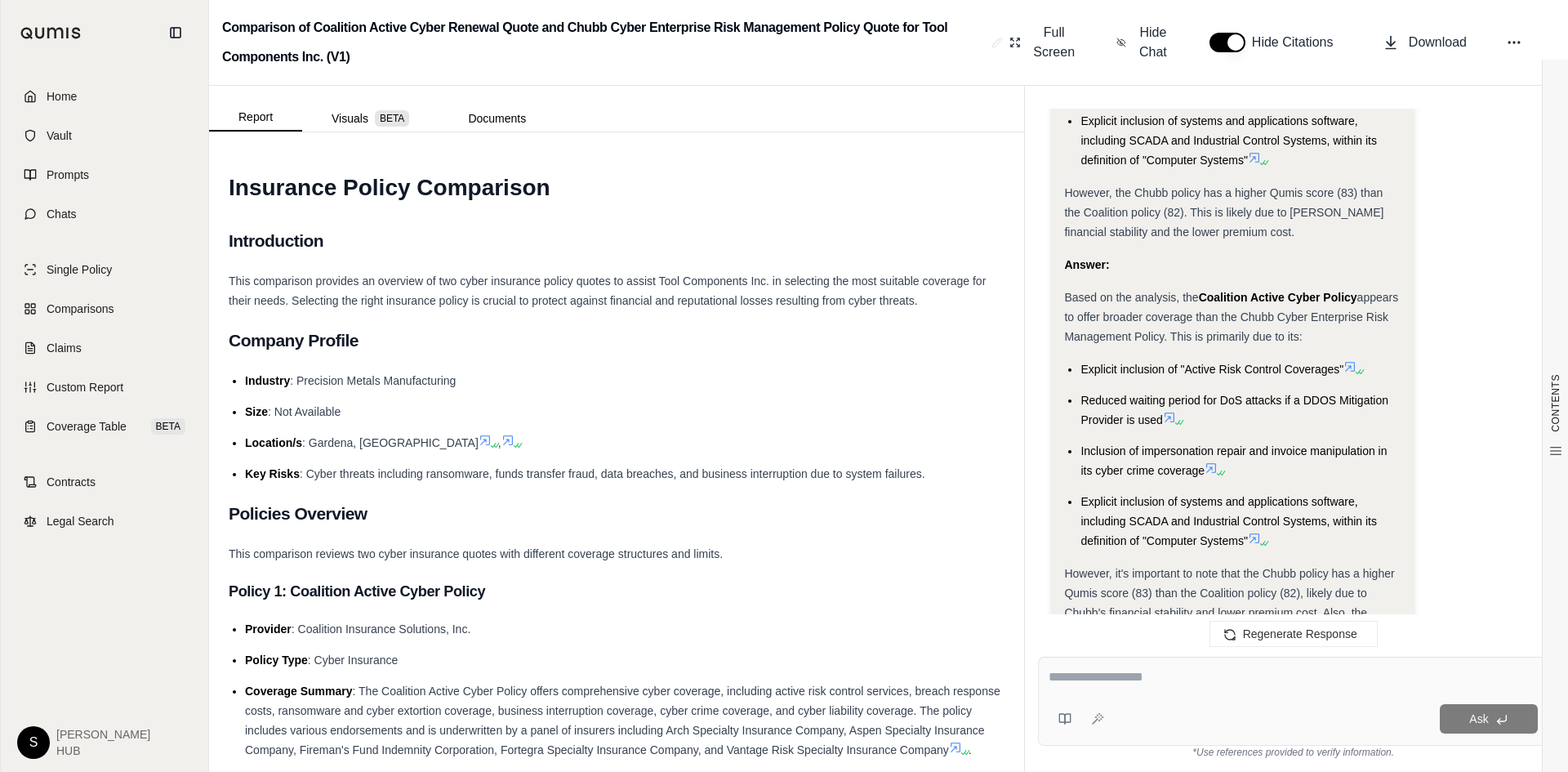
scroll to position [3245, 0]
